Goal: Information Seeking & Learning: Learn about a topic

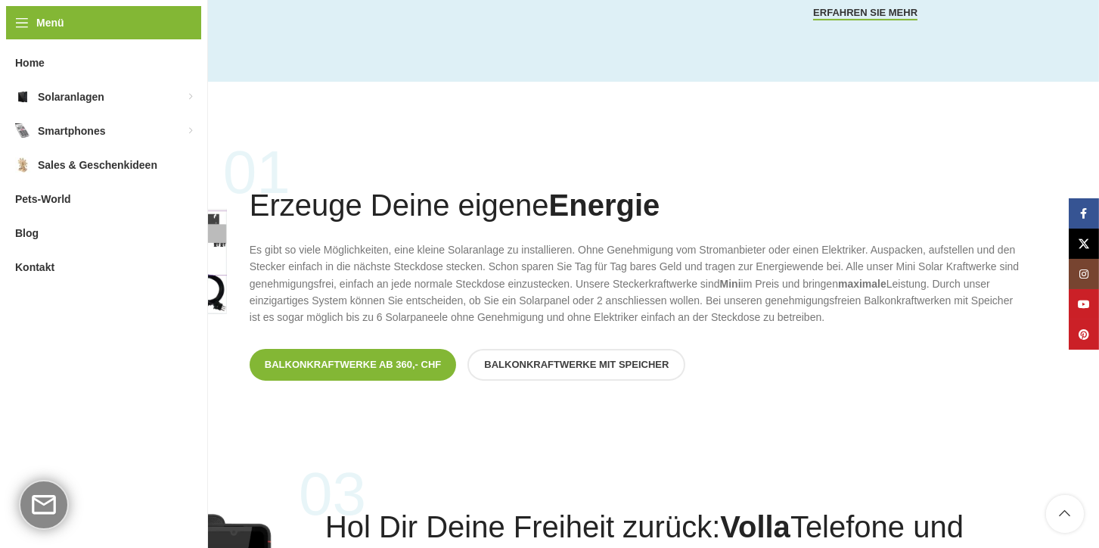
scroll to position [1199, 0]
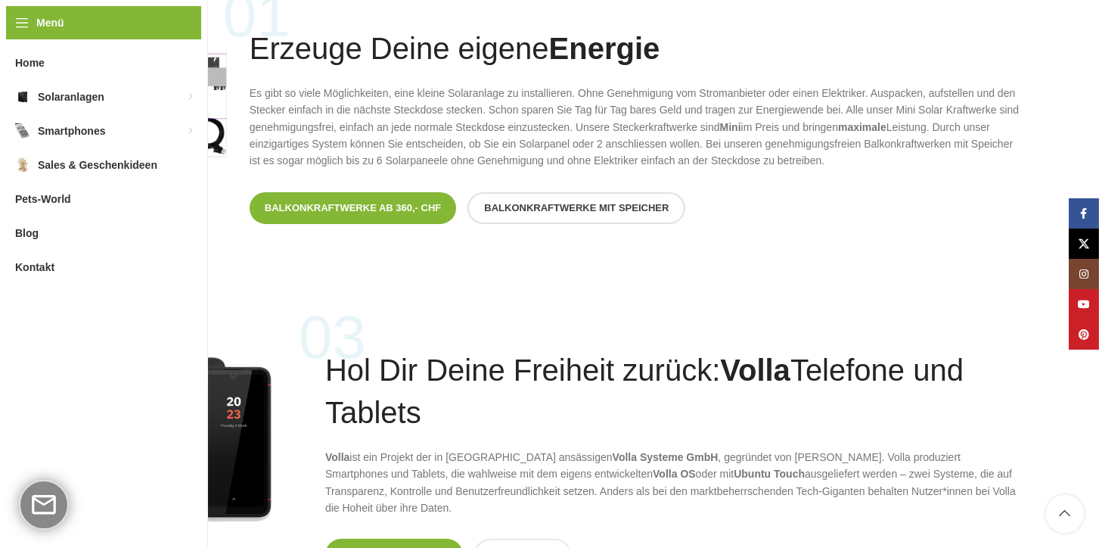
click at [551, 206] on span "Balkonkraftwerke mit Speicher" at bounding box center [576, 208] width 185 height 12
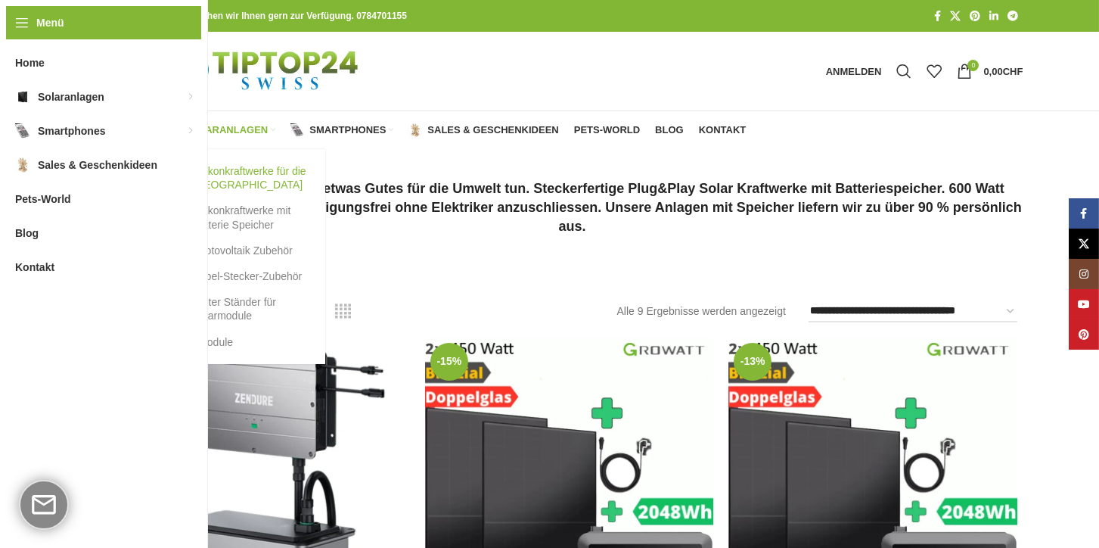
click at [211, 175] on link "Balkonkraftwerke für die [GEOGRAPHIC_DATA]" at bounding box center [242, 177] width 136 height 39
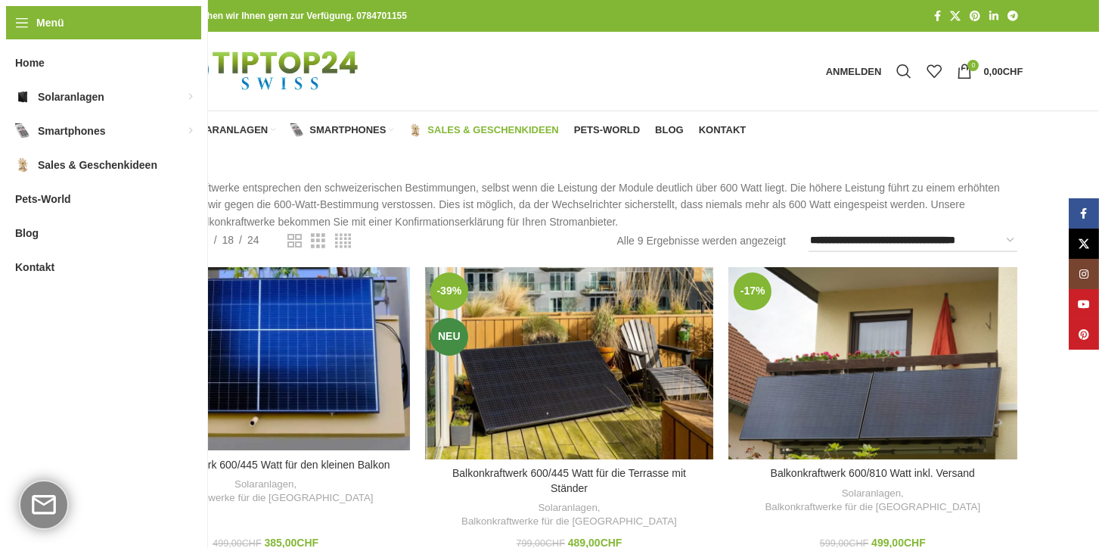
click at [502, 127] on span "Sales & Geschenkideen" at bounding box center [492, 130] width 131 height 12
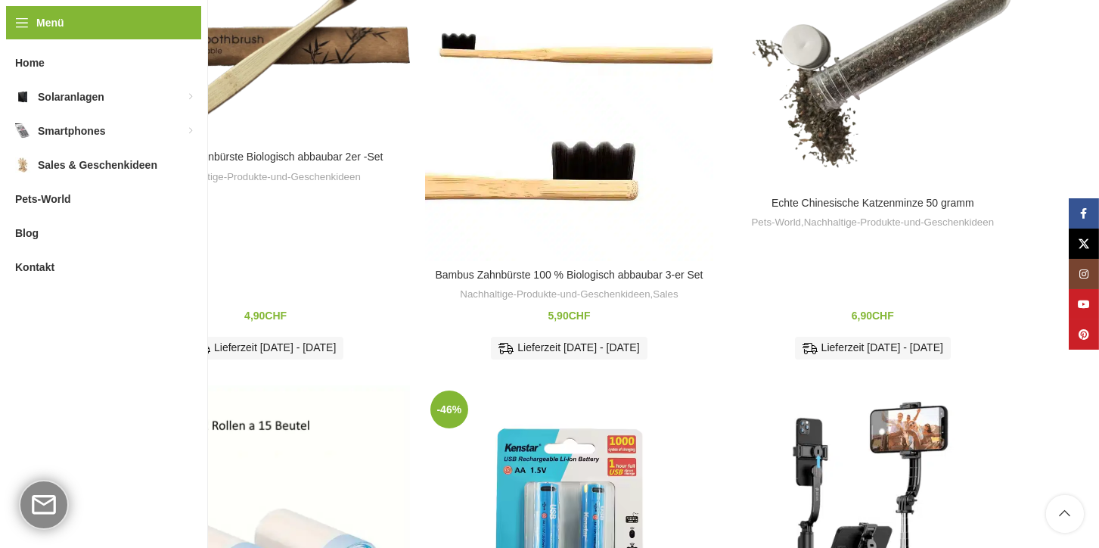
scroll to position [573, 0]
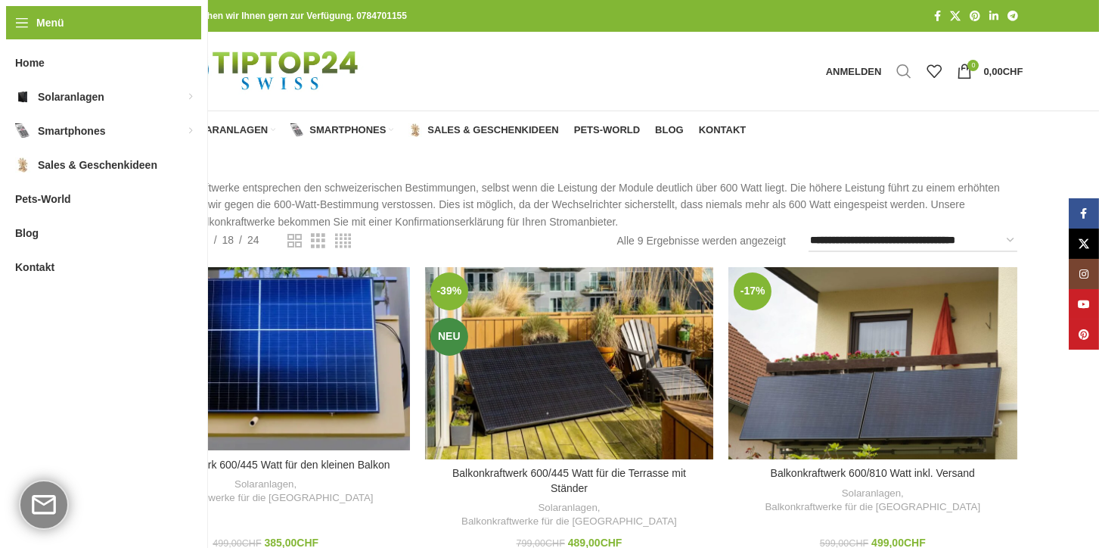
click at [901, 69] on span "Suche" at bounding box center [903, 71] width 15 height 15
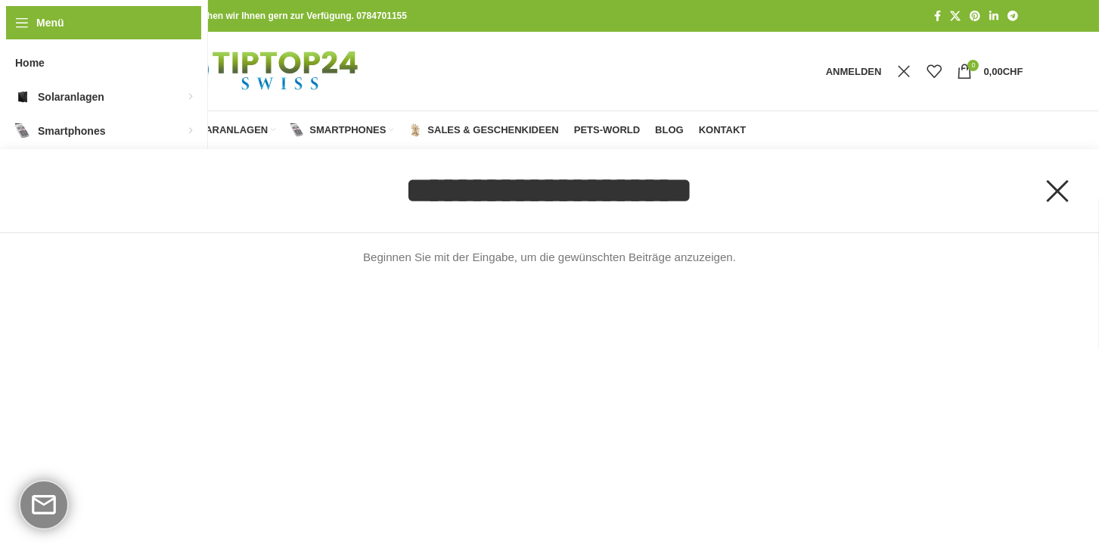
click at [468, 205] on input "Suche" at bounding box center [550, 190] width 948 height 83
type input "**********"
click button "Suche" at bounding box center [0, 0] width 0 height 0
